Goal: Register for event/course

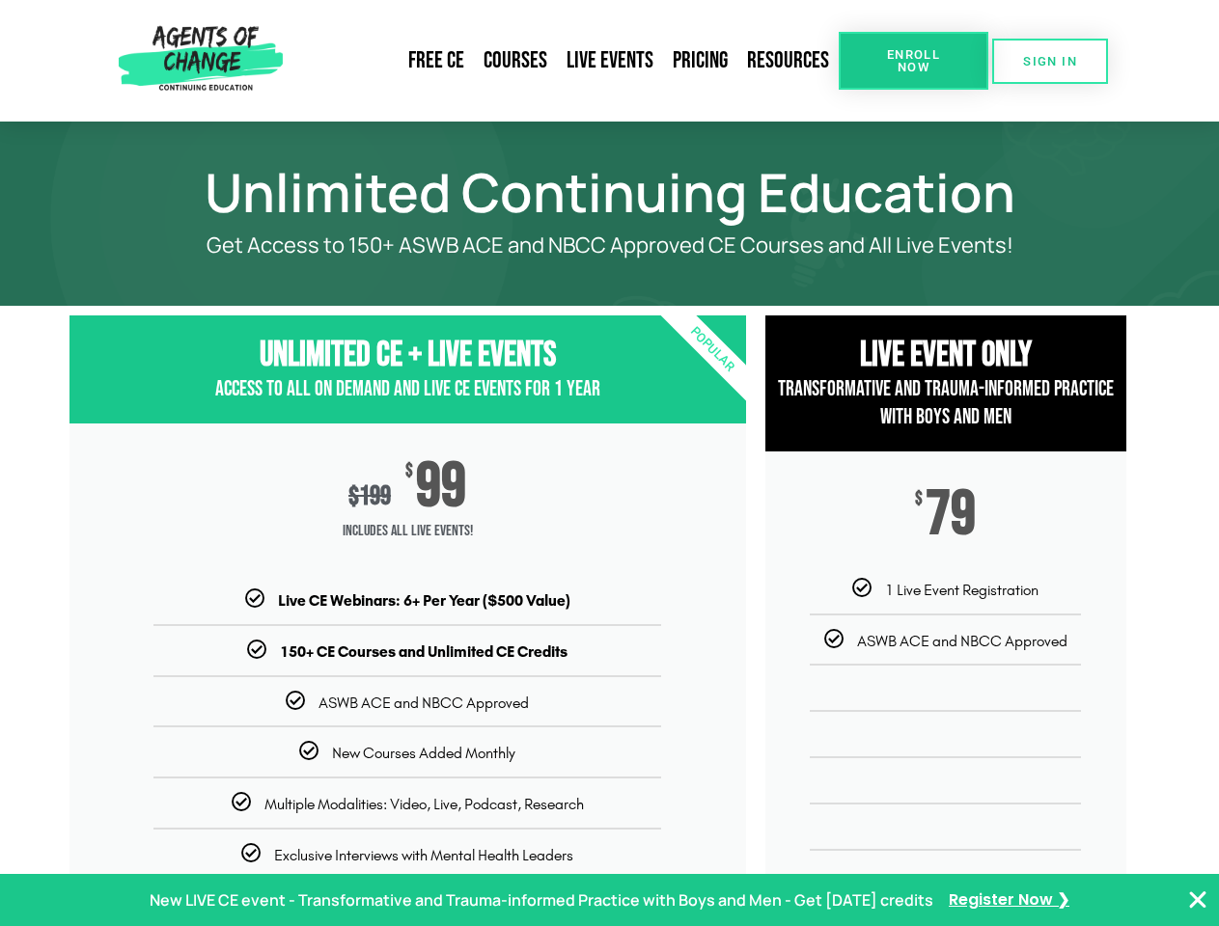
click at [609, 463] on div "$ 199 $ 99 Includes ALL Live Events!" at bounding box center [407, 507] width 677 height 166
click at [788, 61] on link "Resources" at bounding box center [787, 61] width 101 height 44
click at [913, 61] on span "Enroll Now" at bounding box center [914, 60] width 88 height 25
click at [1050, 61] on span "SIGN IN" at bounding box center [1050, 61] width 54 height 13
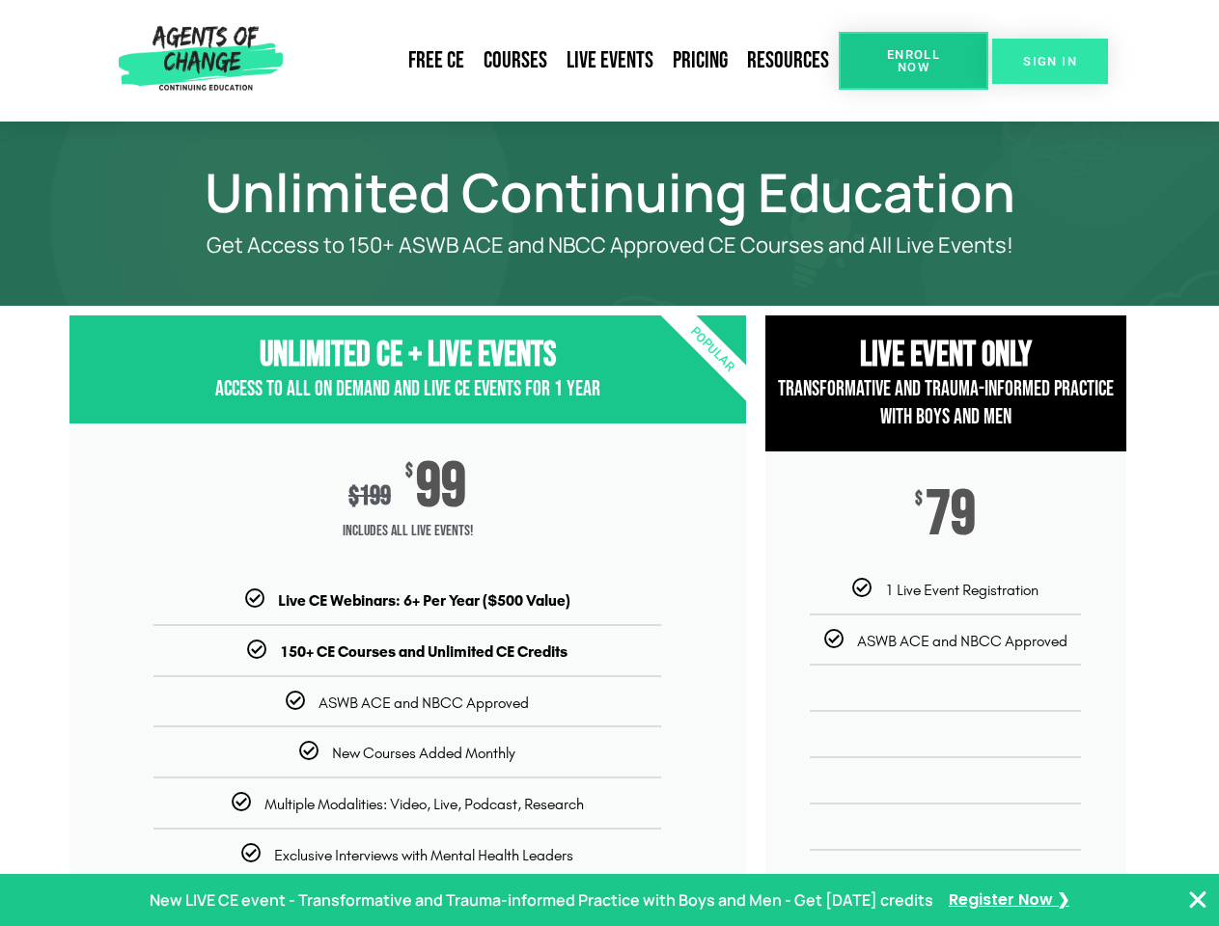
click at [1050, 61] on span "SIGN IN" at bounding box center [1050, 61] width 54 height 13
click at [609, 900] on p "New LIVE CE event - Transformative and Trauma-informed Practice with Boys and M…" at bounding box center [542, 901] width 784 height 28
click at [1198, 900] on icon "Close Banner" at bounding box center [1197, 900] width 23 height 23
